Goal: Use online tool/utility: Utilize a website feature to perform a specific function

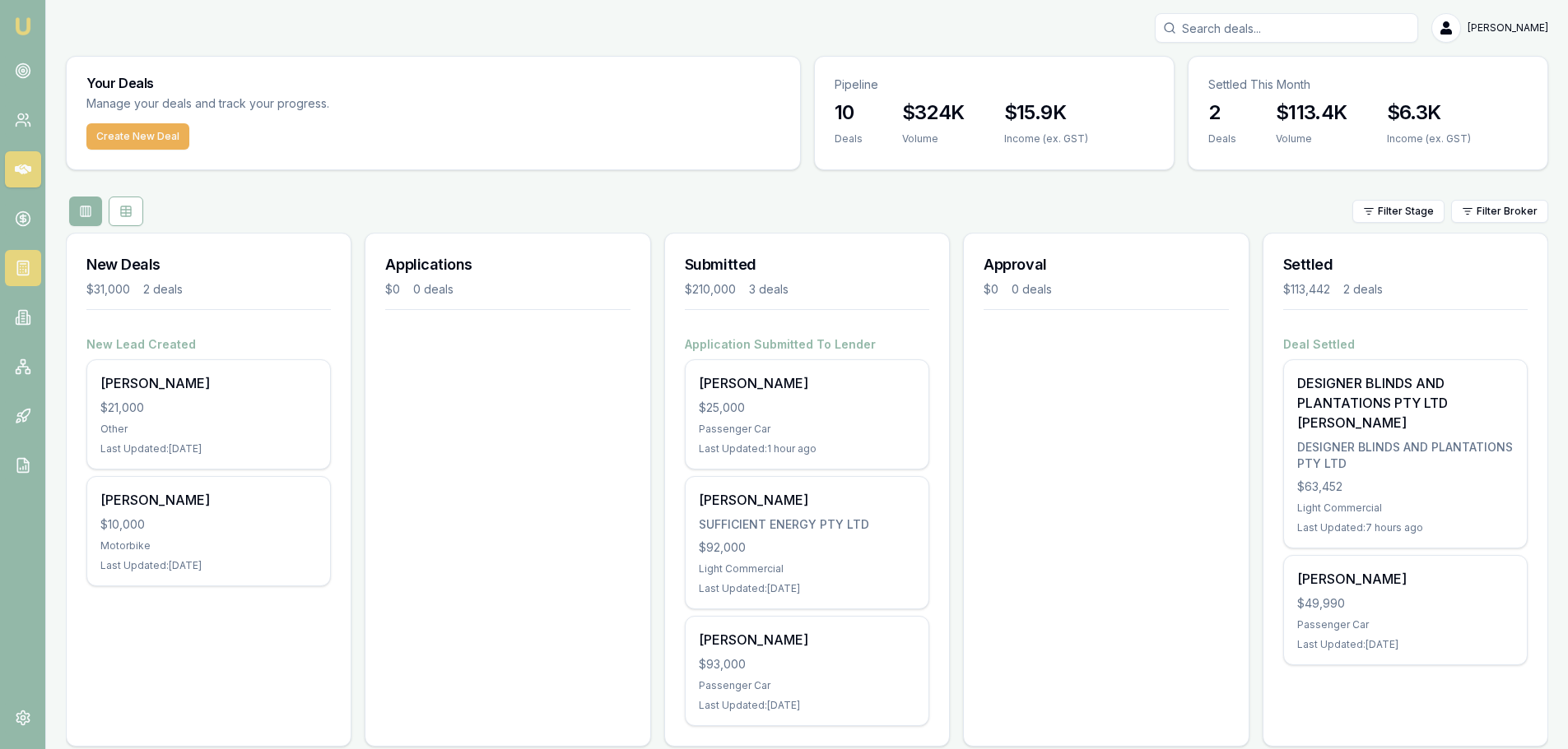
click at [27, 262] on icon at bounding box center [22, 268] width 16 height 16
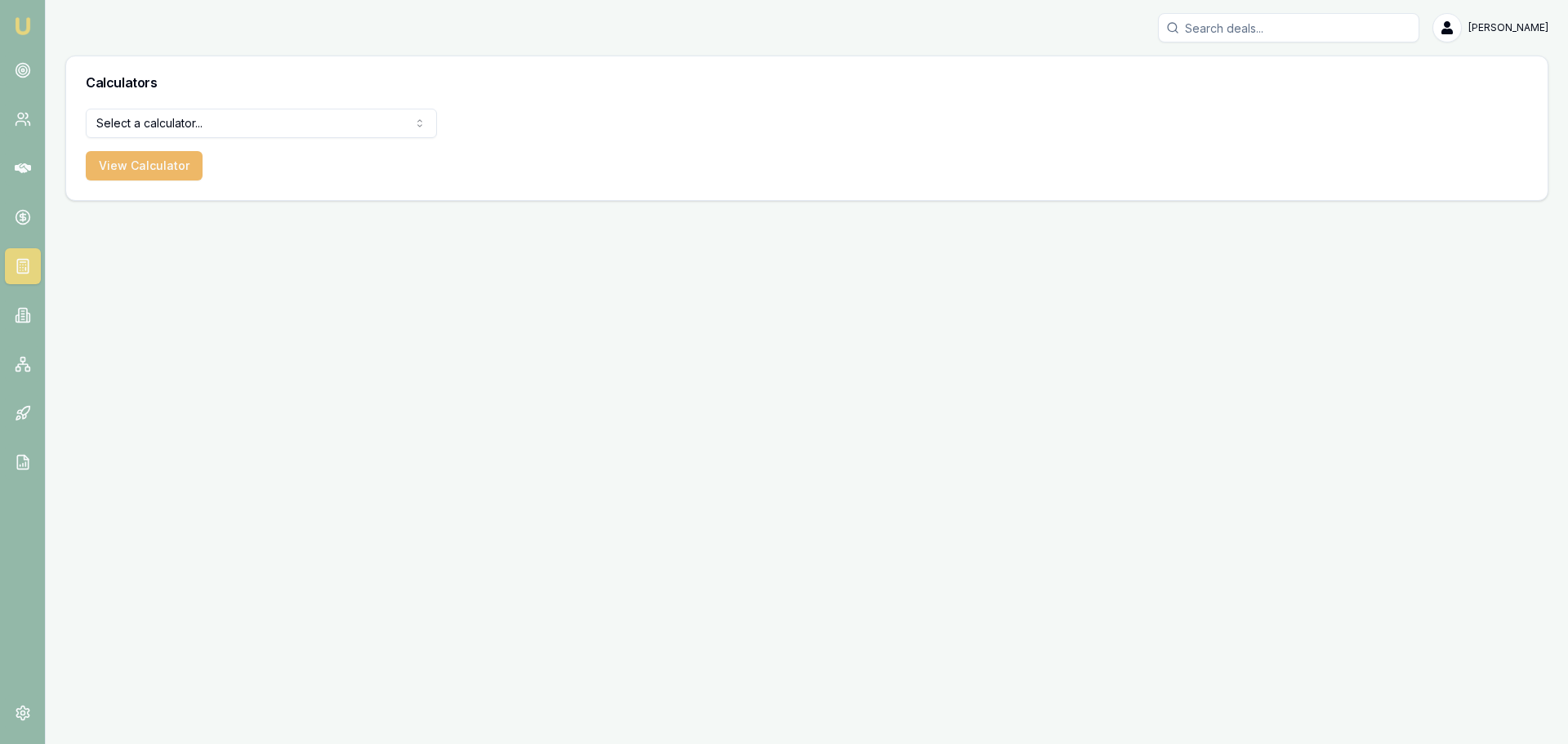
click at [153, 168] on button "View Calculator" at bounding box center [145, 166] width 117 height 30
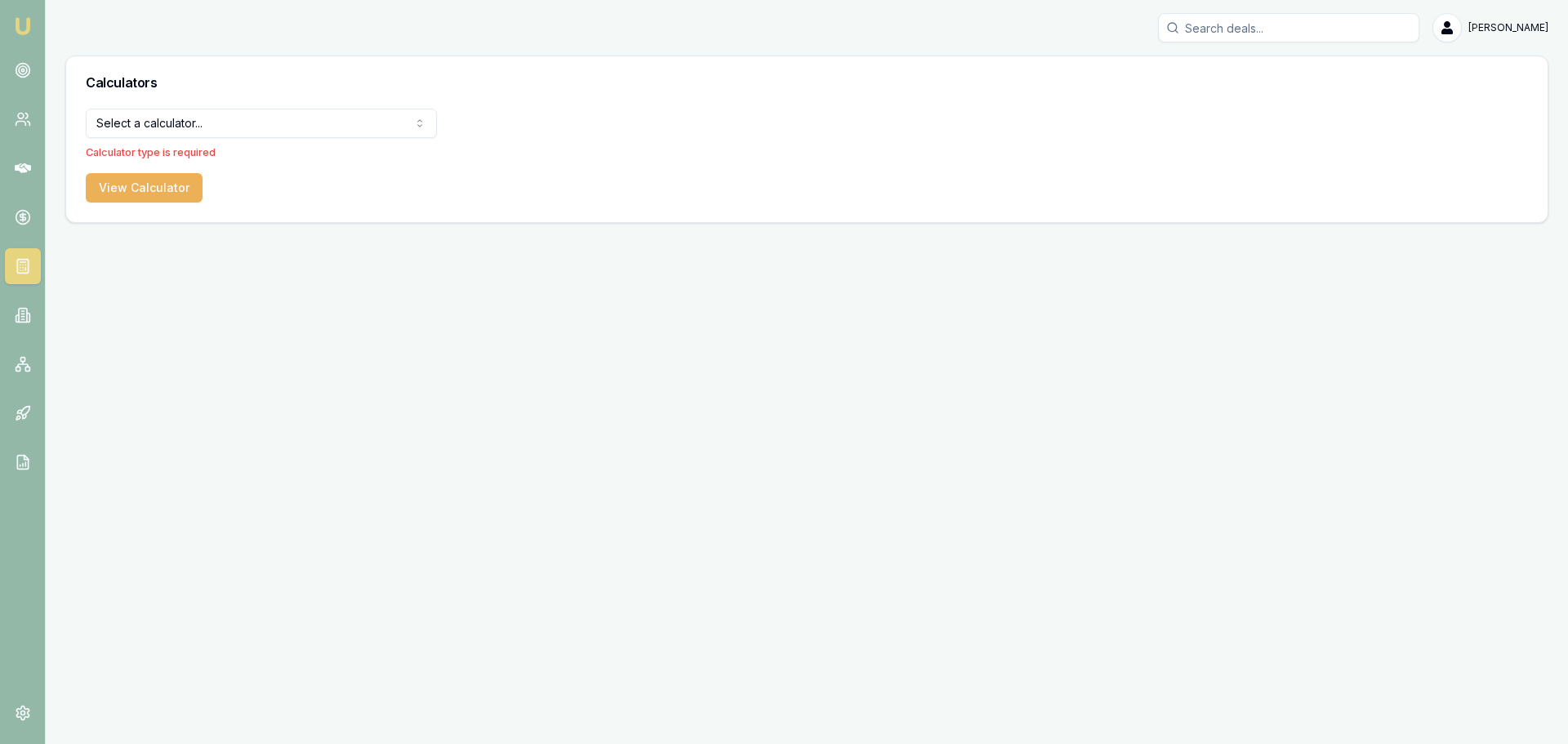
click at [182, 126] on html "Emu Broker [PERSON_NAME] Toggle Menu Calculators Select a calculator... Finance…" at bounding box center [784, 372] width 1568 height 744
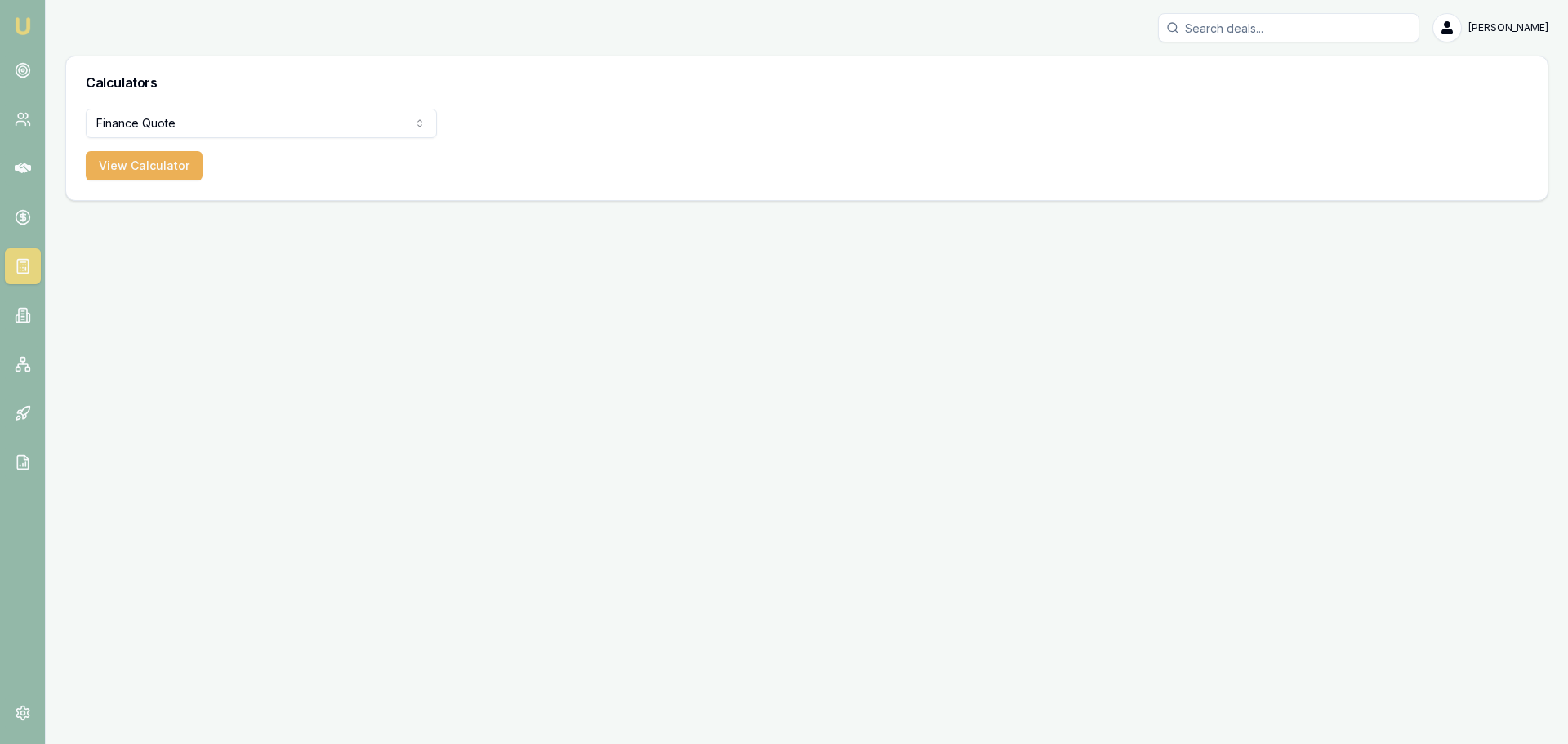
click at [150, 128] on html "Emu Broker [PERSON_NAME] Toggle Menu Calculators Finance Quote Finance Quote Le…" at bounding box center [784, 372] width 1568 height 744
click at [146, 171] on button "View Calculator" at bounding box center [145, 166] width 117 height 30
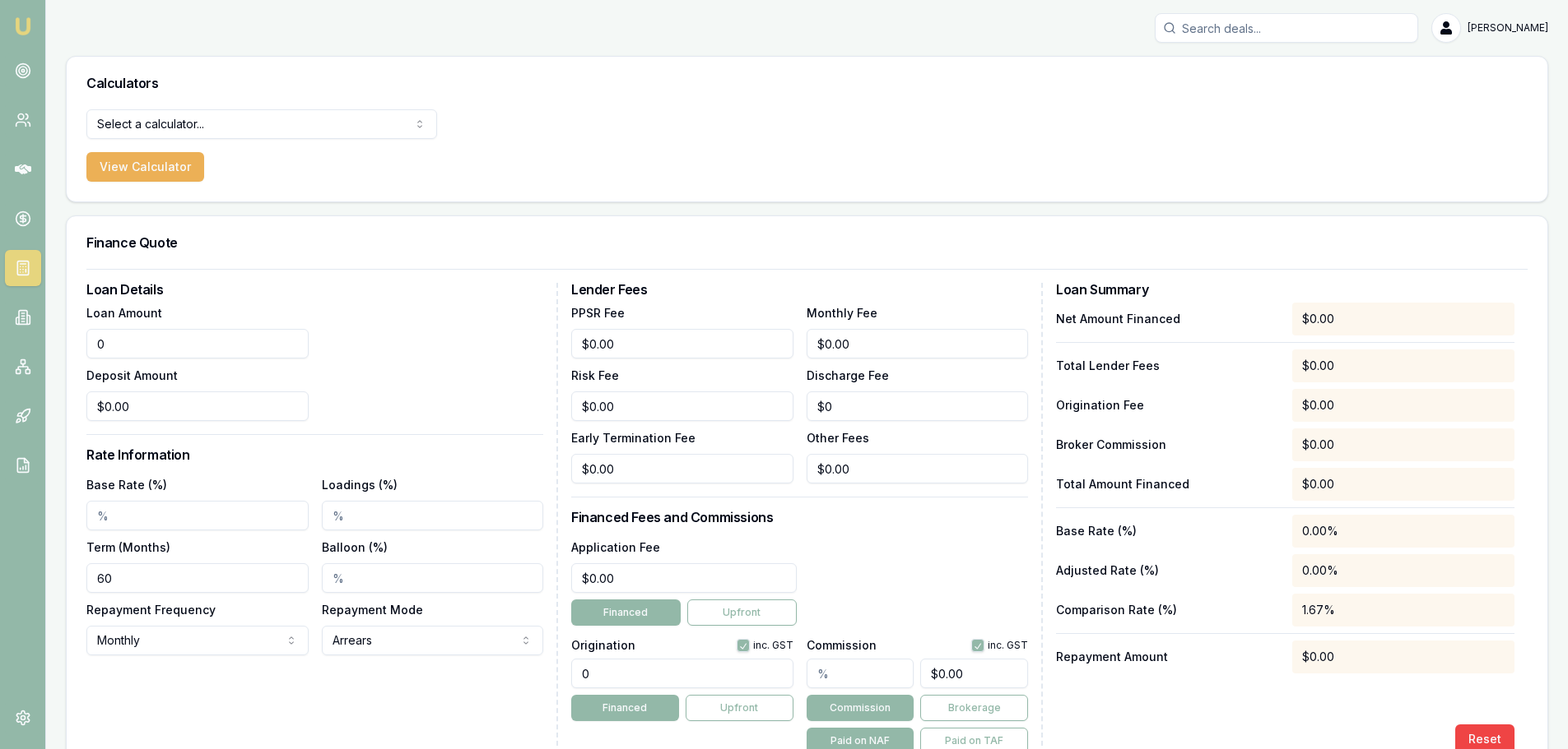
click at [146, 341] on input "0" at bounding box center [198, 343] width 222 height 30
drag, startPoint x: 146, startPoint y: 341, endPoint x: 93, endPoint y: 339, distance: 53.0
click at [93, 339] on input "0" at bounding box center [198, 343] width 222 height 30
type input "$86,380.00"
click at [419, 357] on div "Loan Amount $86,380.00 Deposit Amount $0.00" at bounding box center [315, 361] width 457 height 119
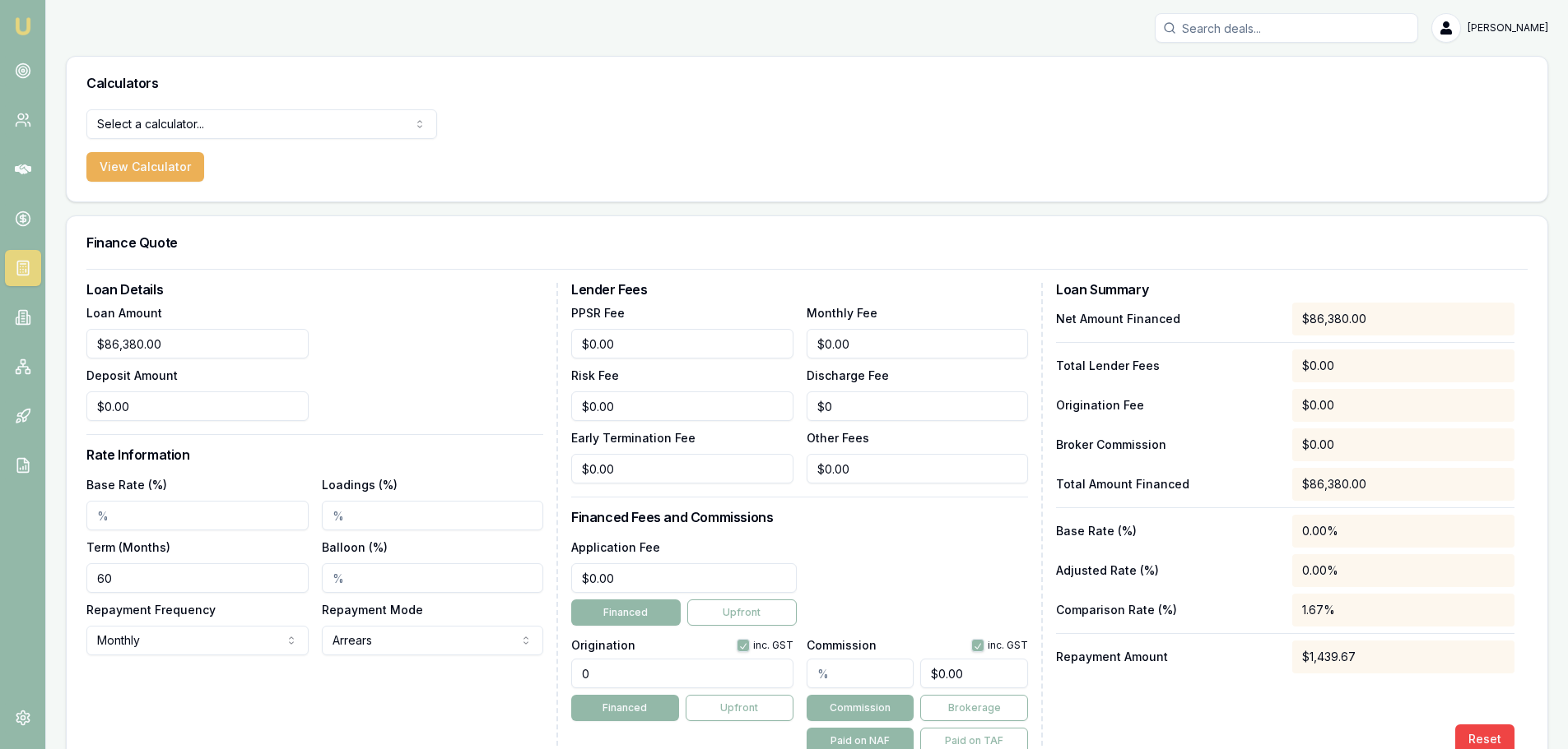
click at [113, 516] on input "Base Rate (%)" at bounding box center [198, 516] width 222 height 30
type input "6.67%"
click at [231, 365] on div "Deposit Amount $0.00" at bounding box center [198, 393] width 222 height 56
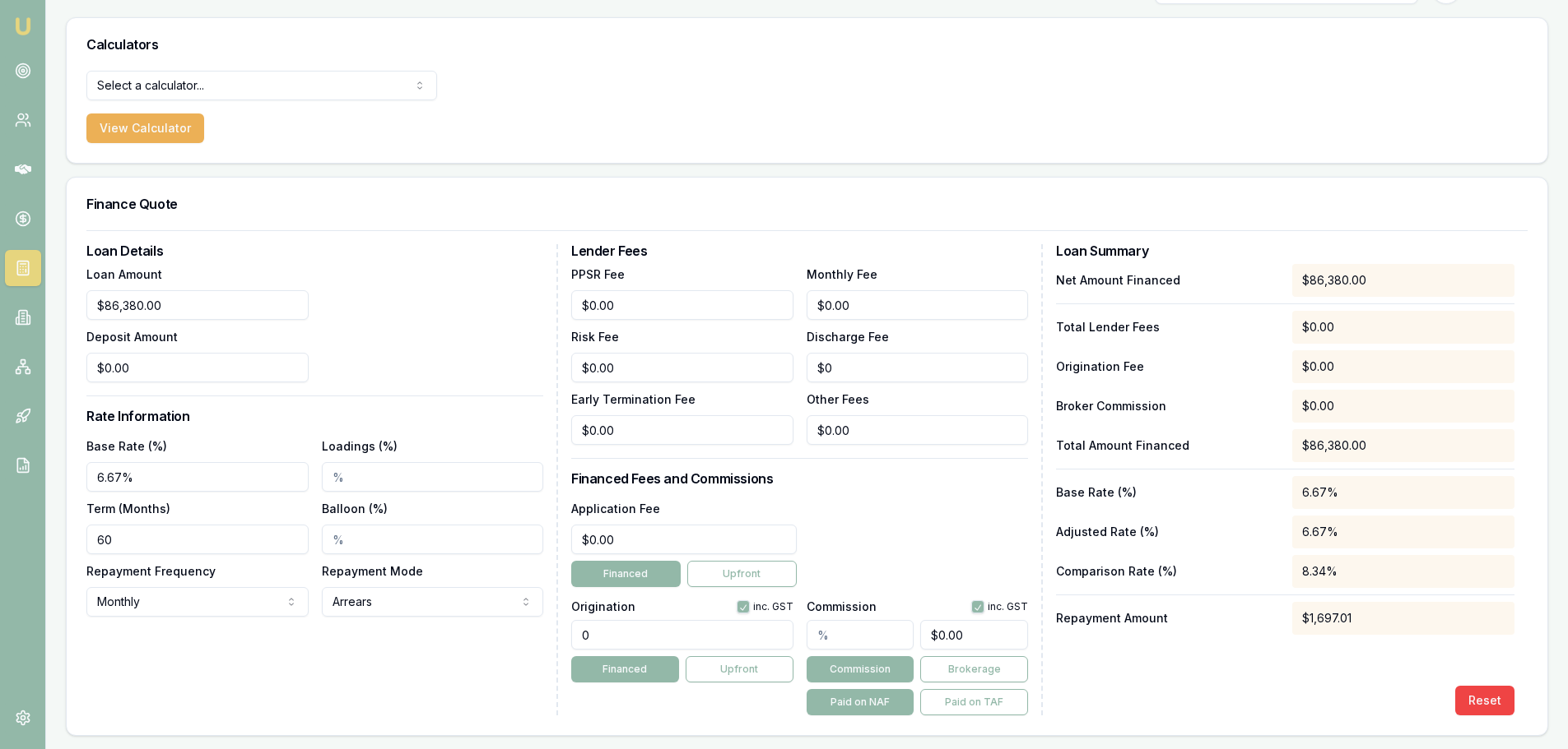
click at [330, 658] on div "Loan Details Loan Amount $86,380.00 Deposit Amount $0.00 Rate Information Base …" at bounding box center [322, 479] width 472 height 471
drag, startPoint x: 635, startPoint y: 538, endPoint x: 544, endPoint y: 531, distance: 91.3
click at [544, 531] on div "Loan Details Loan Amount $86,380.00 Deposit Amount $0.00 Rate Information Base …" at bounding box center [807, 479] width 1441 height 471
type input "$495.00"
click at [919, 518] on div "Application Fee $495.00 Financed Upfront" at bounding box center [799, 543] width 457 height 89
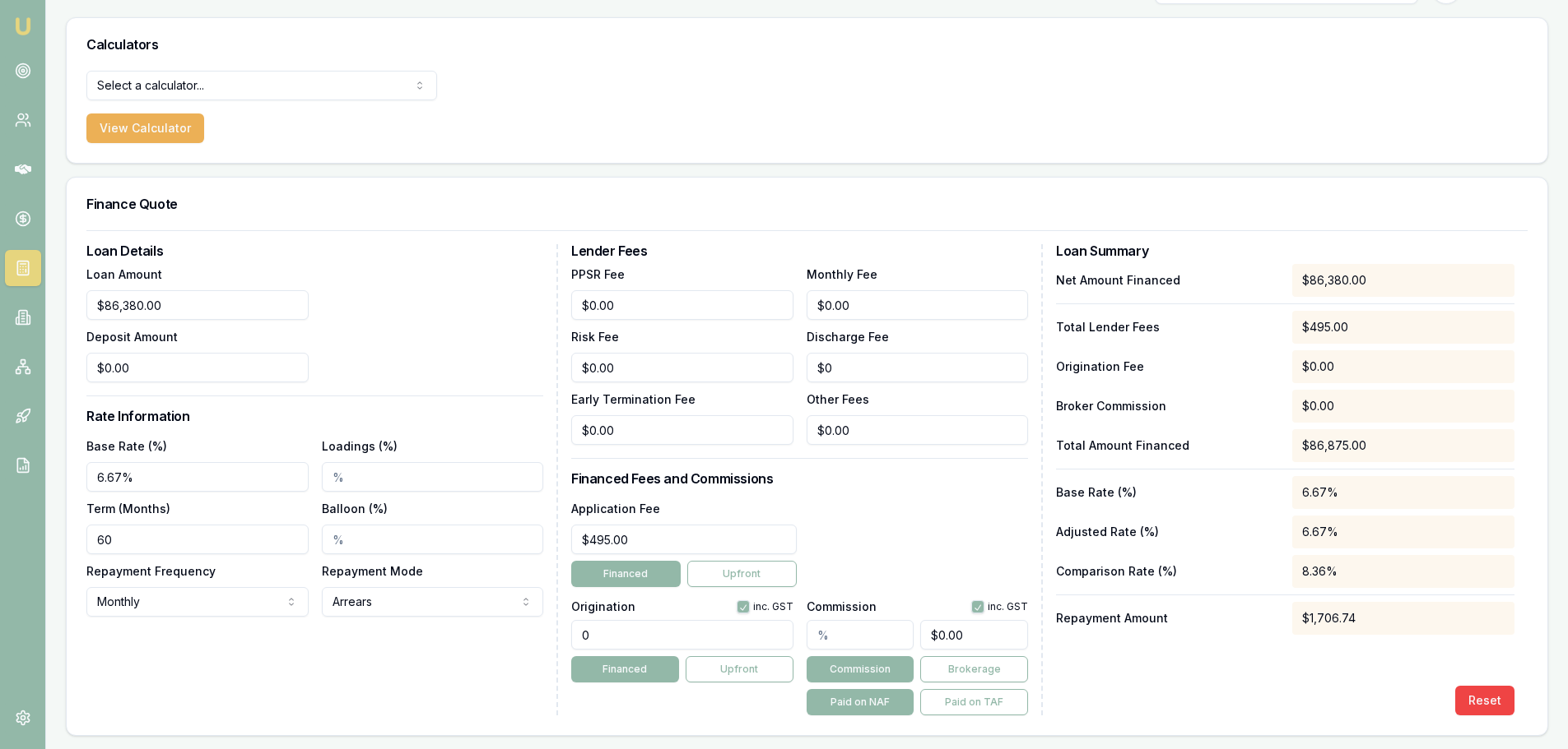
click at [598, 639] on input "0" at bounding box center [682, 634] width 222 height 30
type input "990.00"
click at [889, 520] on div "Application Fee $495.00 Financed Upfront" at bounding box center [799, 543] width 457 height 89
click at [1158, 702] on div "Reset" at bounding box center [1284, 701] width 458 height 30
click at [1364, 625] on div "$1,726.18" at bounding box center [1403, 619] width 223 height 33
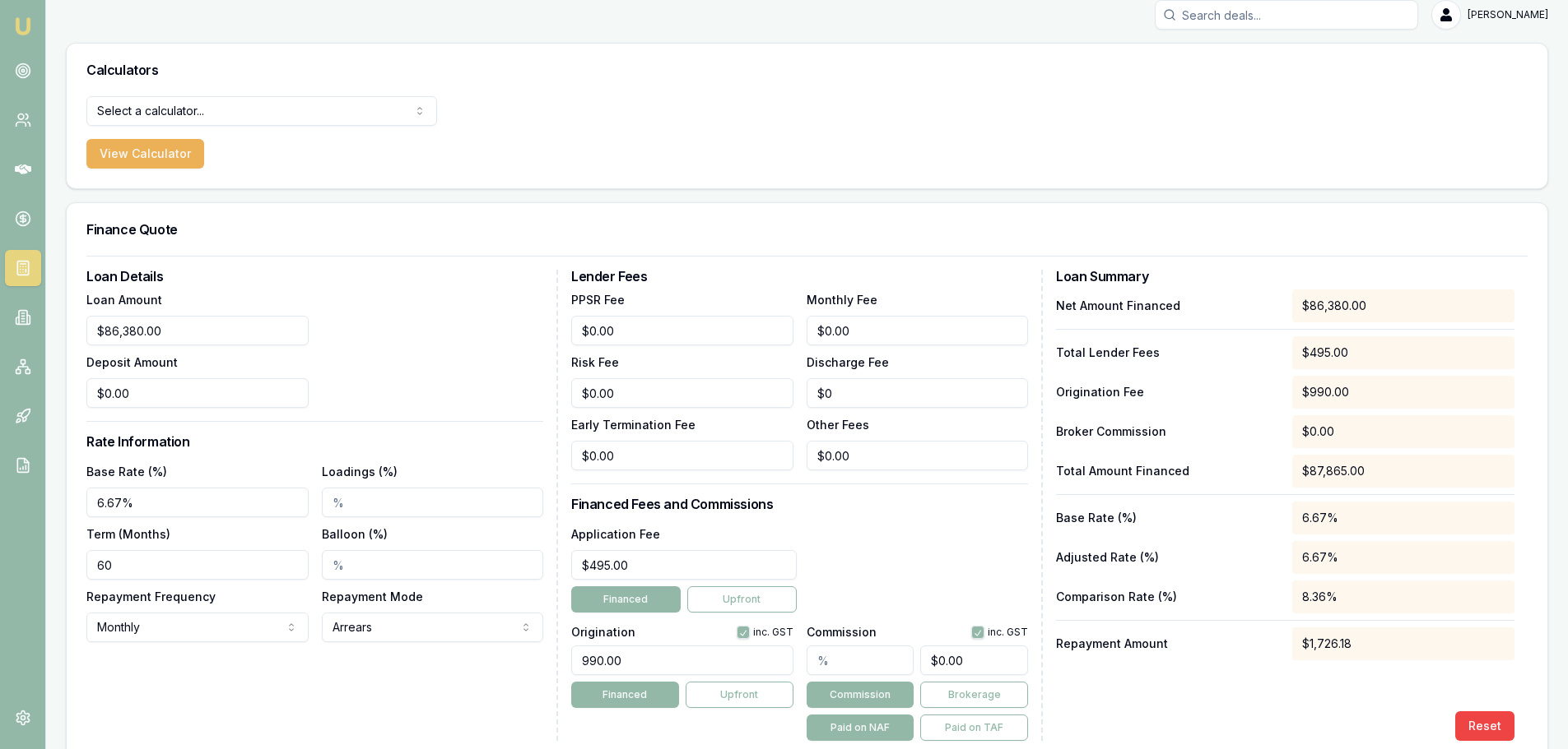
scroll to position [0, 0]
